Goal: Information Seeking & Learning: Learn about a topic

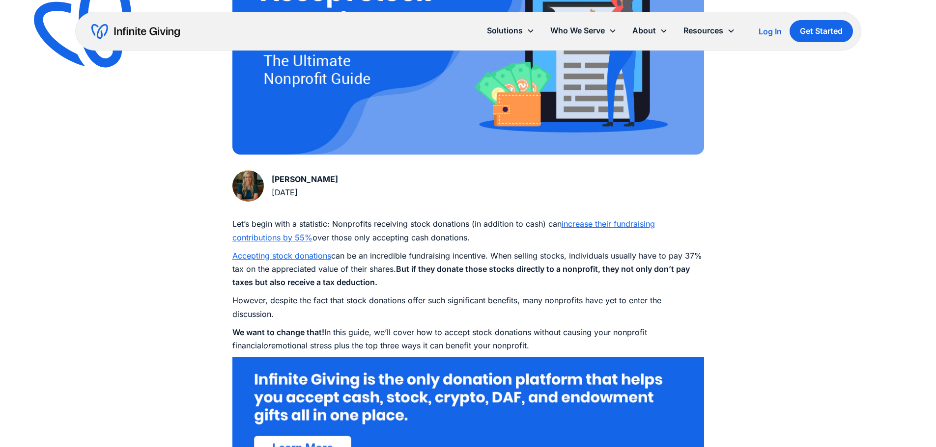
scroll to position [393, 0]
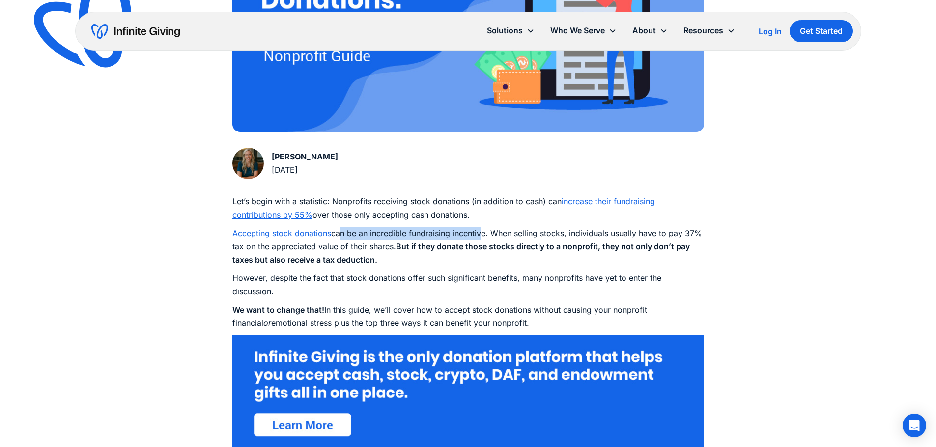
drag, startPoint x: 337, startPoint y: 233, endPoint x: 478, endPoint y: 231, distance: 141.5
click at [478, 231] on p "Accepting stock donations can be an incredible fundraising incentive. When sell…" at bounding box center [468, 247] width 472 height 40
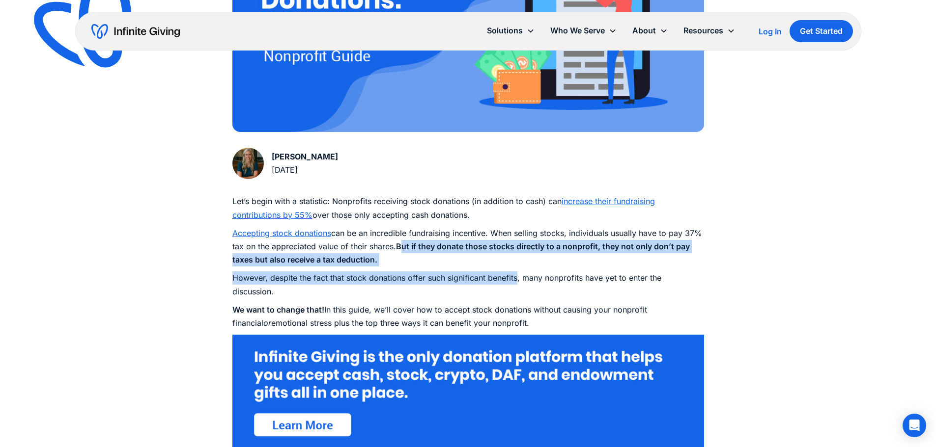
drag, startPoint x: 417, startPoint y: 245, endPoint x: 518, endPoint y: 281, distance: 107.0
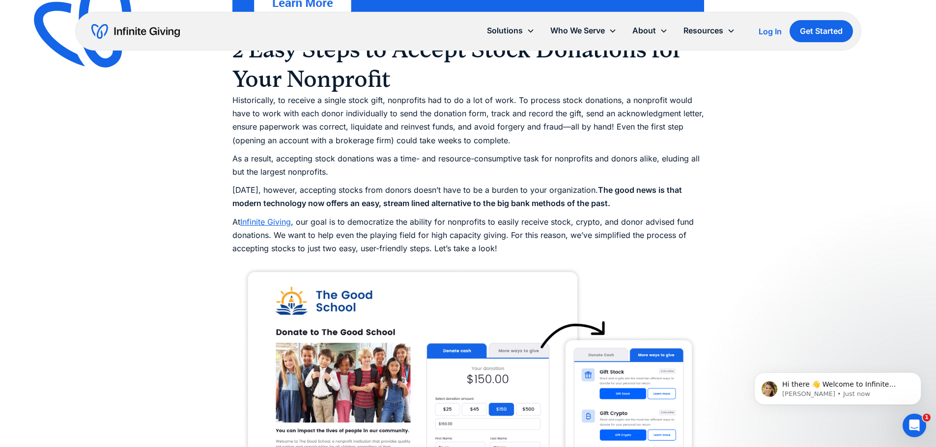
scroll to position [835, 0]
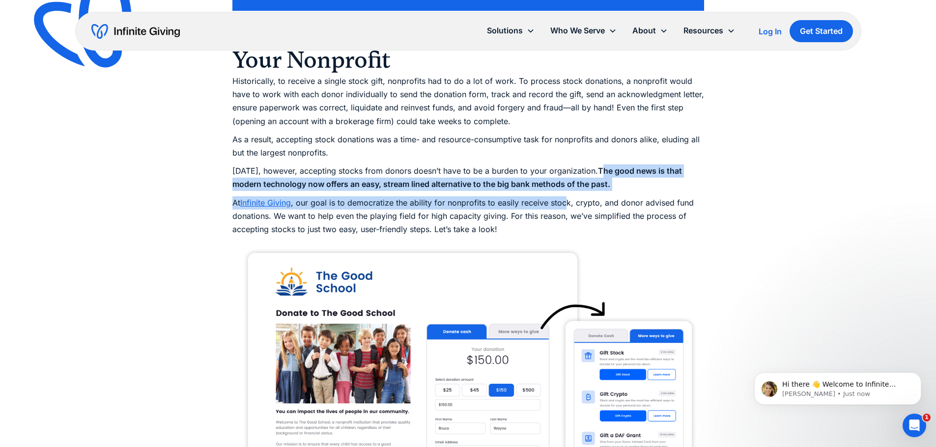
drag, startPoint x: 598, startPoint y: 170, endPoint x: 557, endPoint y: 207, distance: 54.6
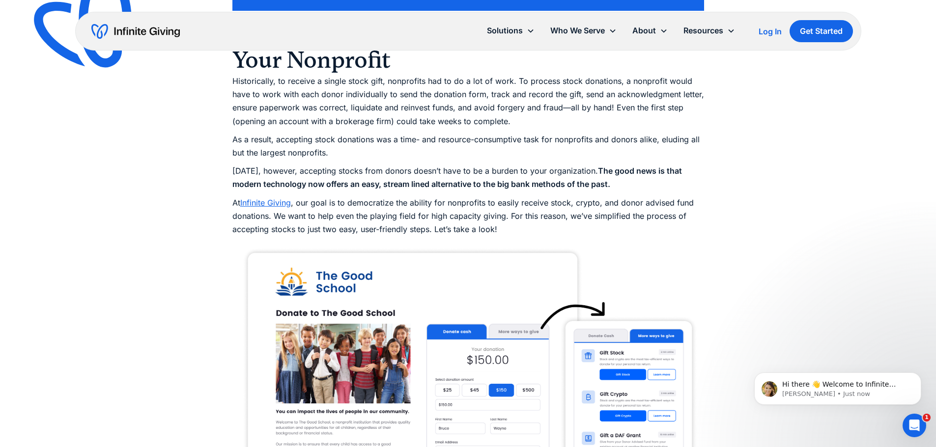
click at [535, 229] on p "At Infinite Giving , our goal is to democratize the ability for nonprofits to e…" at bounding box center [468, 216] width 472 height 40
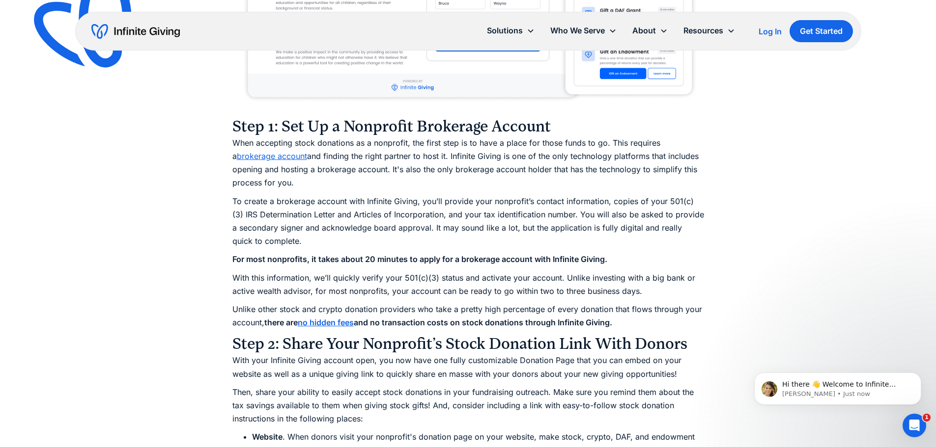
scroll to position [1277, 0]
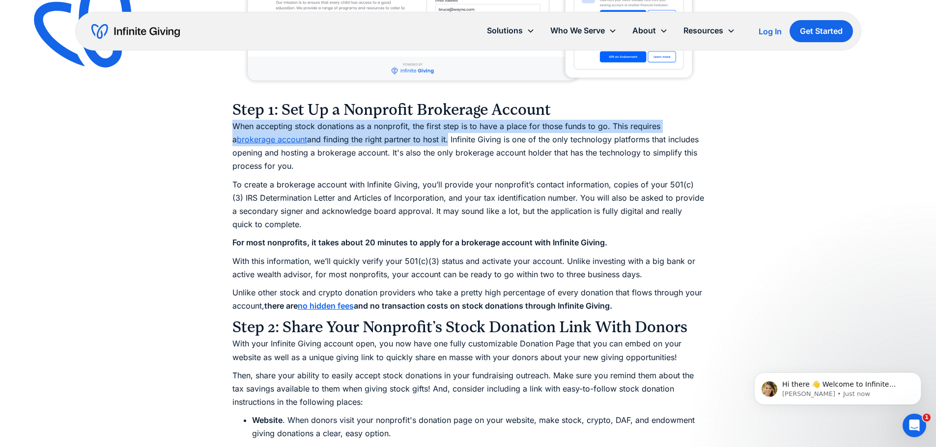
drag, startPoint x: 234, startPoint y: 125, endPoint x: 444, endPoint y: 139, distance: 209.7
click at [444, 139] on p "When accepting stock donations as a nonprofit, the first step is to have a plac…" at bounding box center [468, 147] width 472 height 54
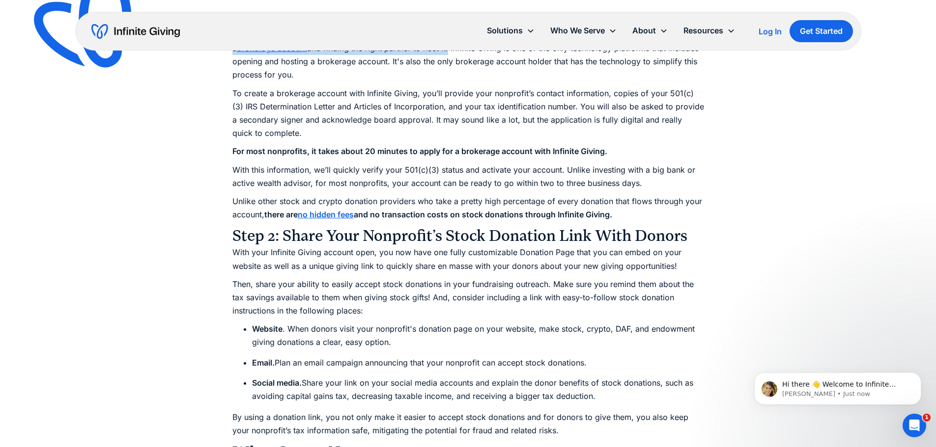
scroll to position [1375, 0]
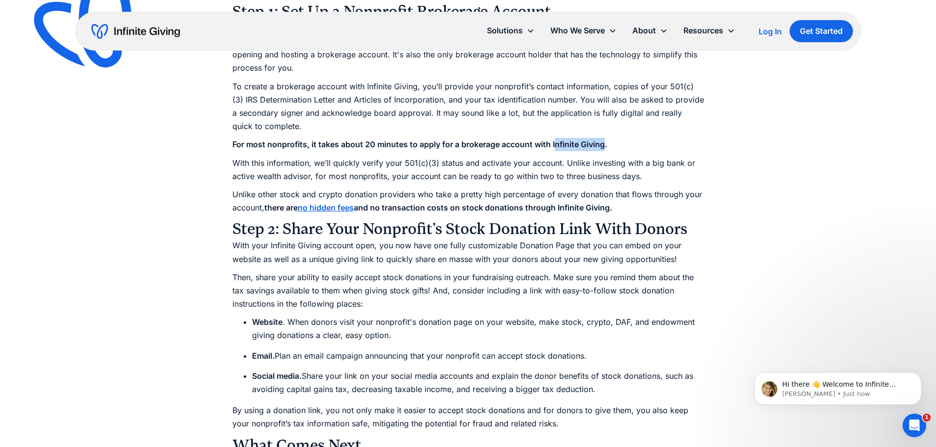
drag, startPoint x: 603, startPoint y: 145, endPoint x: 556, endPoint y: 147, distance: 47.2
click at [556, 147] on strong "For most nonprofits, it takes about 20 minutes to apply for a brokerage account…" at bounding box center [419, 144] width 375 height 10
click at [703, 131] on p "To create a brokerage account with Infinite Giving, you’ll provide your nonprof…" at bounding box center [468, 107] width 472 height 54
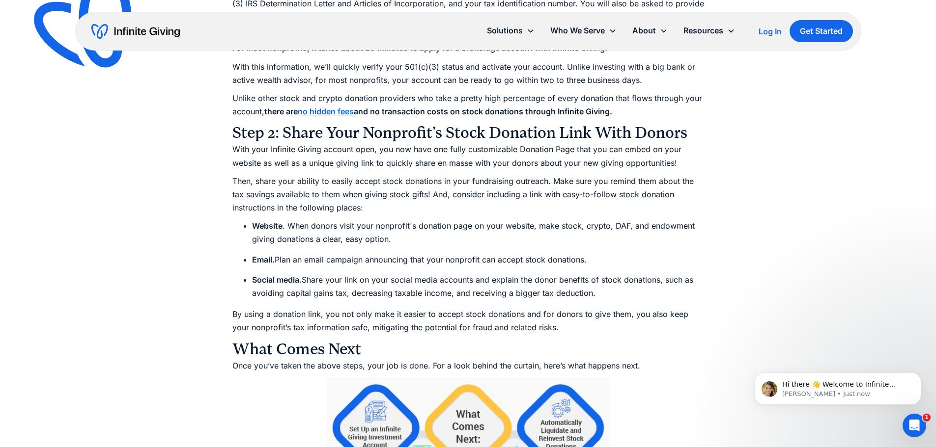
scroll to position [1473, 0]
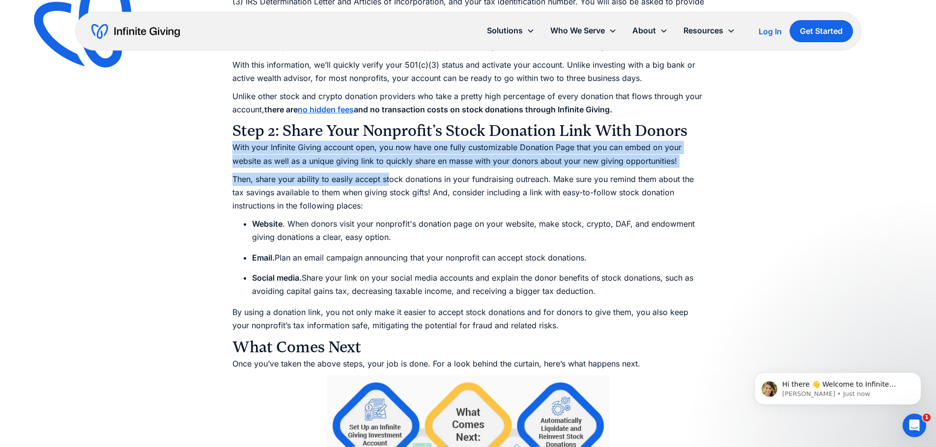
drag, startPoint x: 333, startPoint y: 150, endPoint x: 388, endPoint y: 172, distance: 59.3
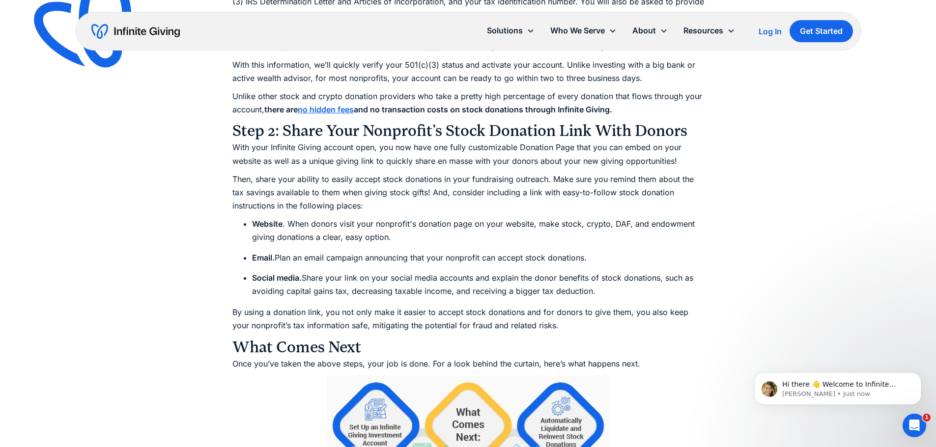
click at [485, 189] on p "Then, share your ability to easily accept stock donations in your fundraising o…" at bounding box center [468, 193] width 472 height 40
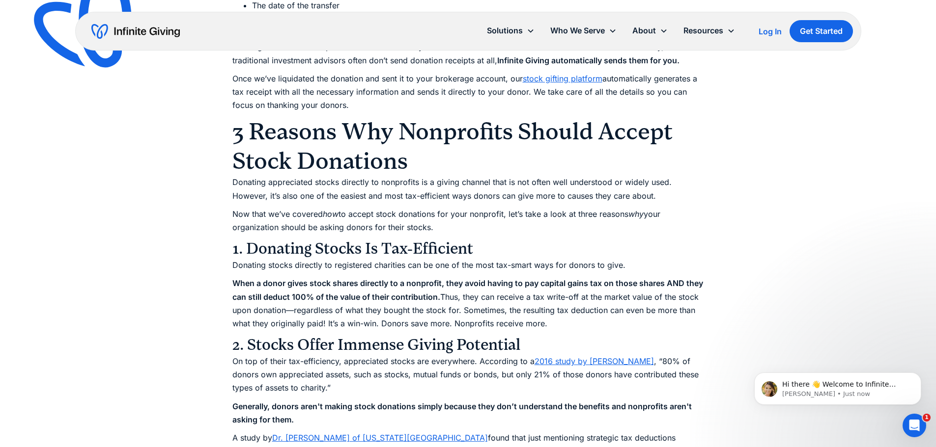
scroll to position [2554, 0]
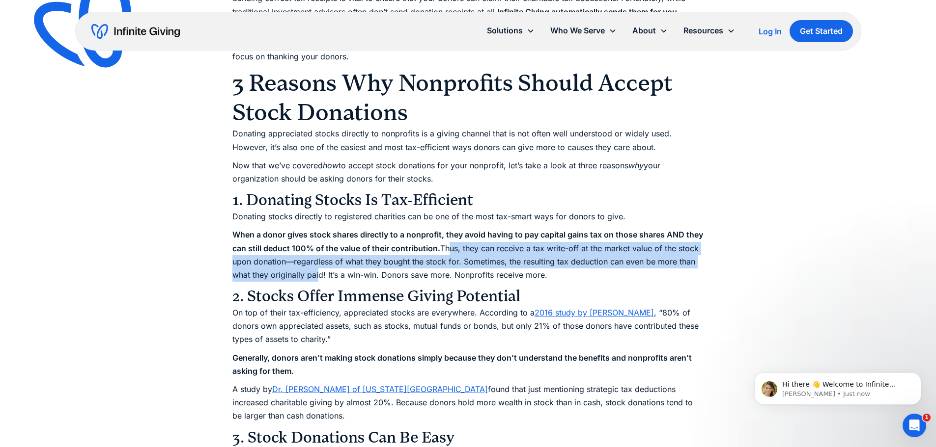
drag, startPoint x: 449, startPoint y: 245, endPoint x: 315, endPoint y: 280, distance: 138.3
click at [315, 280] on p "When a donor gives stock shares directly to a nonprofit, they avoid having to p…" at bounding box center [468, 255] width 472 height 54
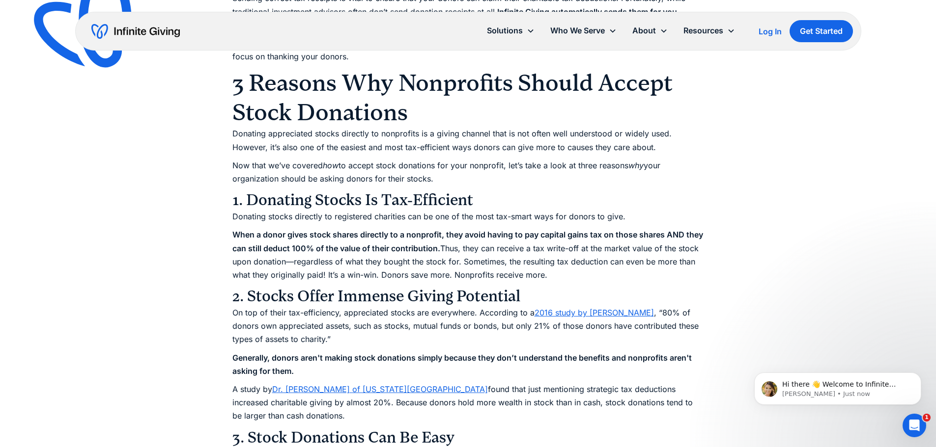
click at [465, 275] on p "When a donor gives stock shares directly to a nonprofit, they avoid having to p…" at bounding box center [468, 255] width 472 height 54
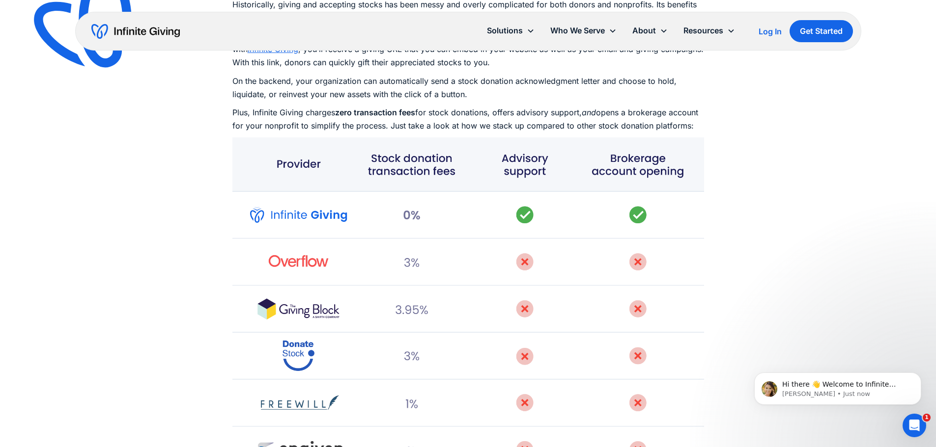
scroll to position [3242, 0]
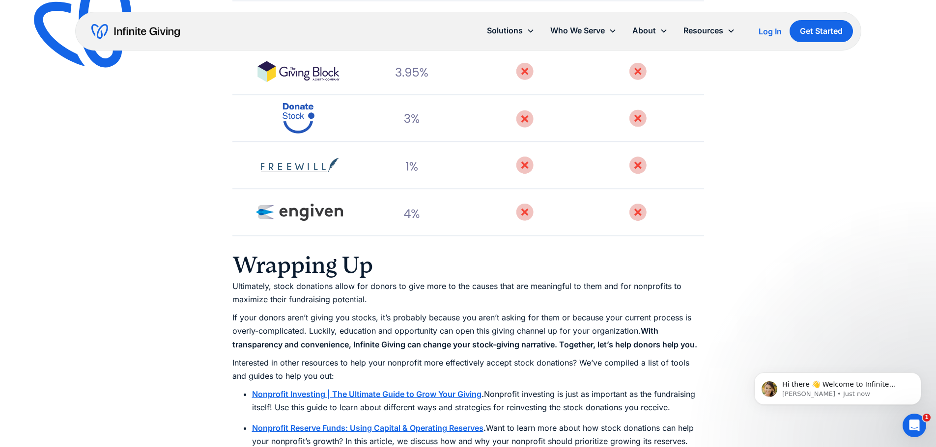
drag, startPoint x: 460, startPoint y: 273, endPoint x: 222, endPoint y: 296, distance: 239.9
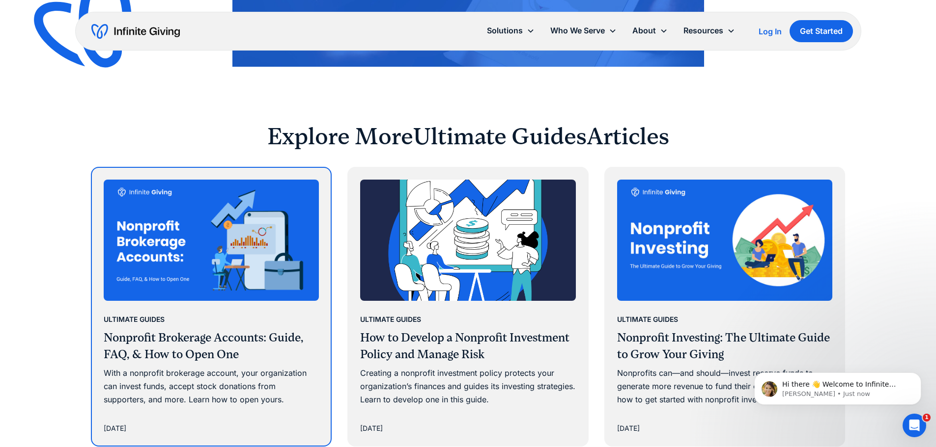
scroll to position [3880, 0]
